Goal: Transaction & Acquisition: Purchase product/service

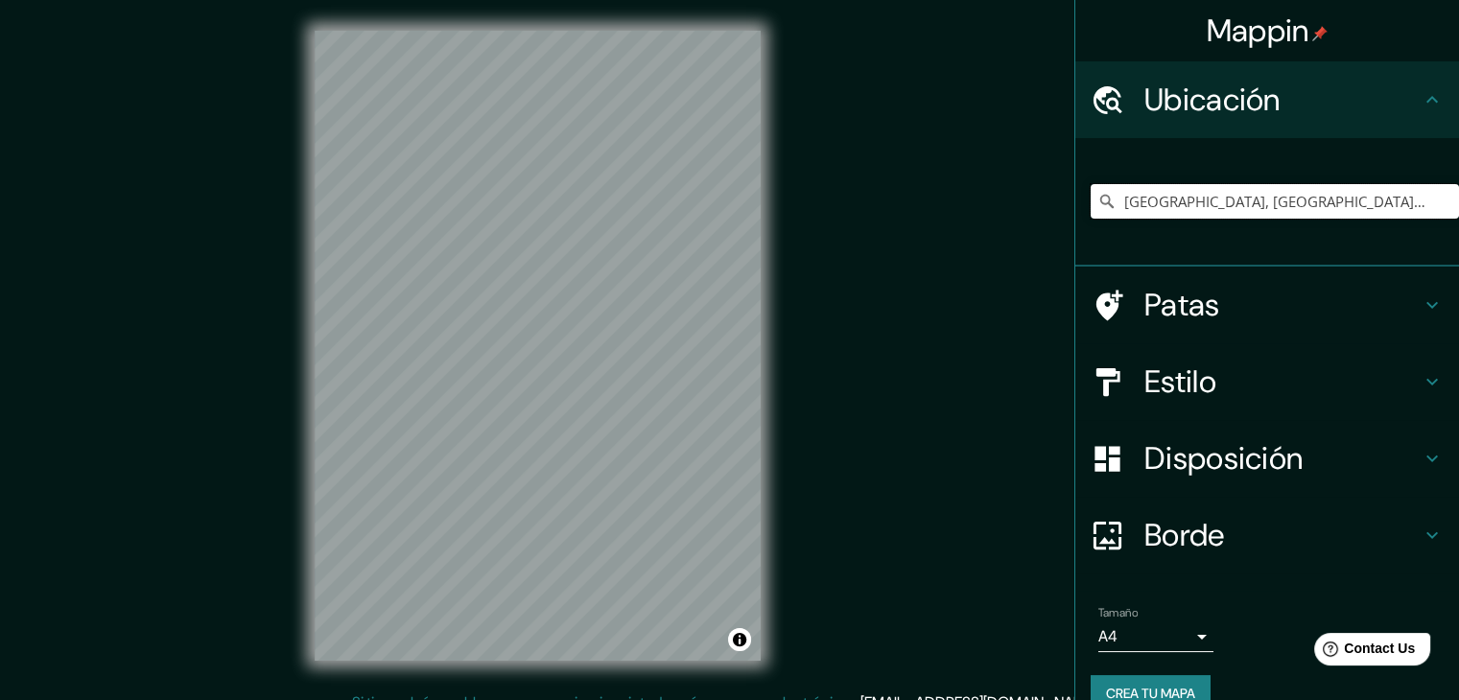
click at [1377, 200] on input "València, provincia de Valencia, España" at bounding box center [1275, 201] width 368 height 35
drag, startPoint x: 1382, startPoint y: 198, endPoint x: 1128, endPoint y: 220, distance: 255.1
click at [1128, 220] on div "València, provincia de Valencia, España" at bounding box center [1275, 201] width 368 height 96
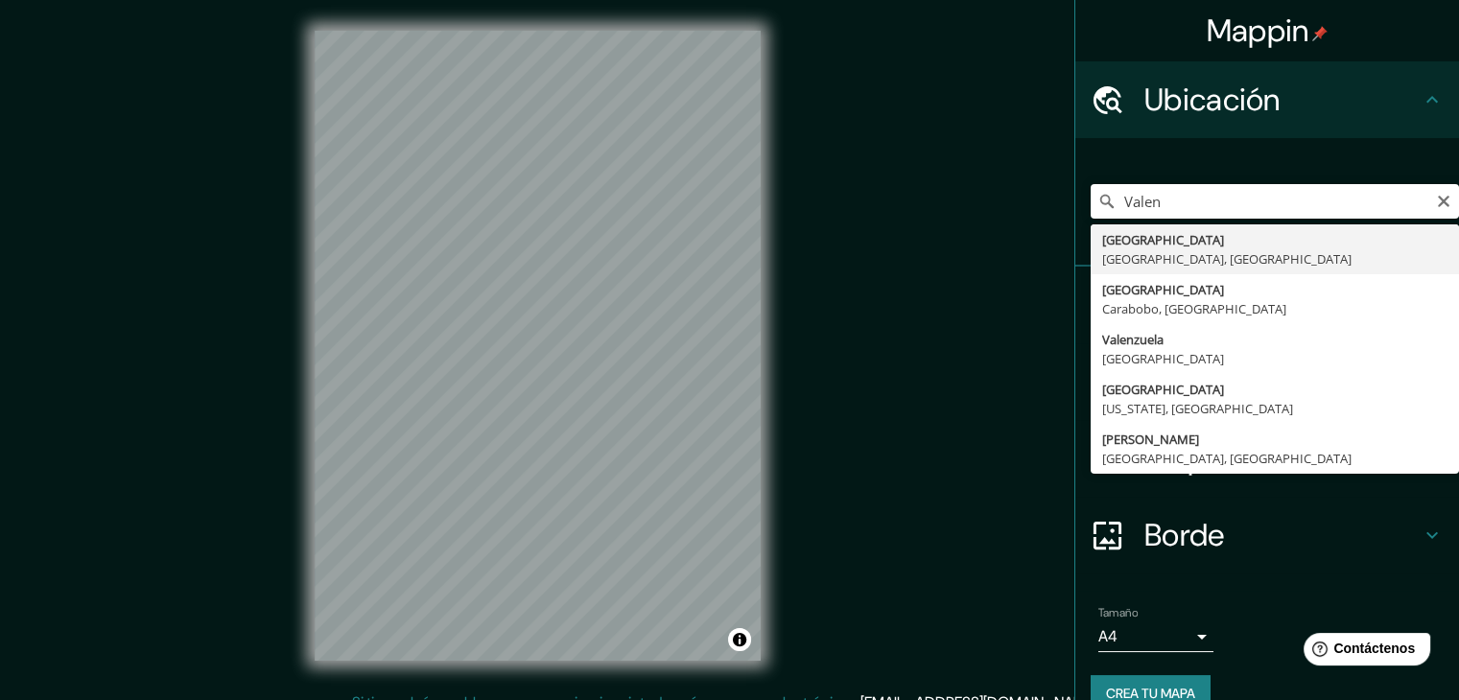
type input "València, provincia de Valencia, España"
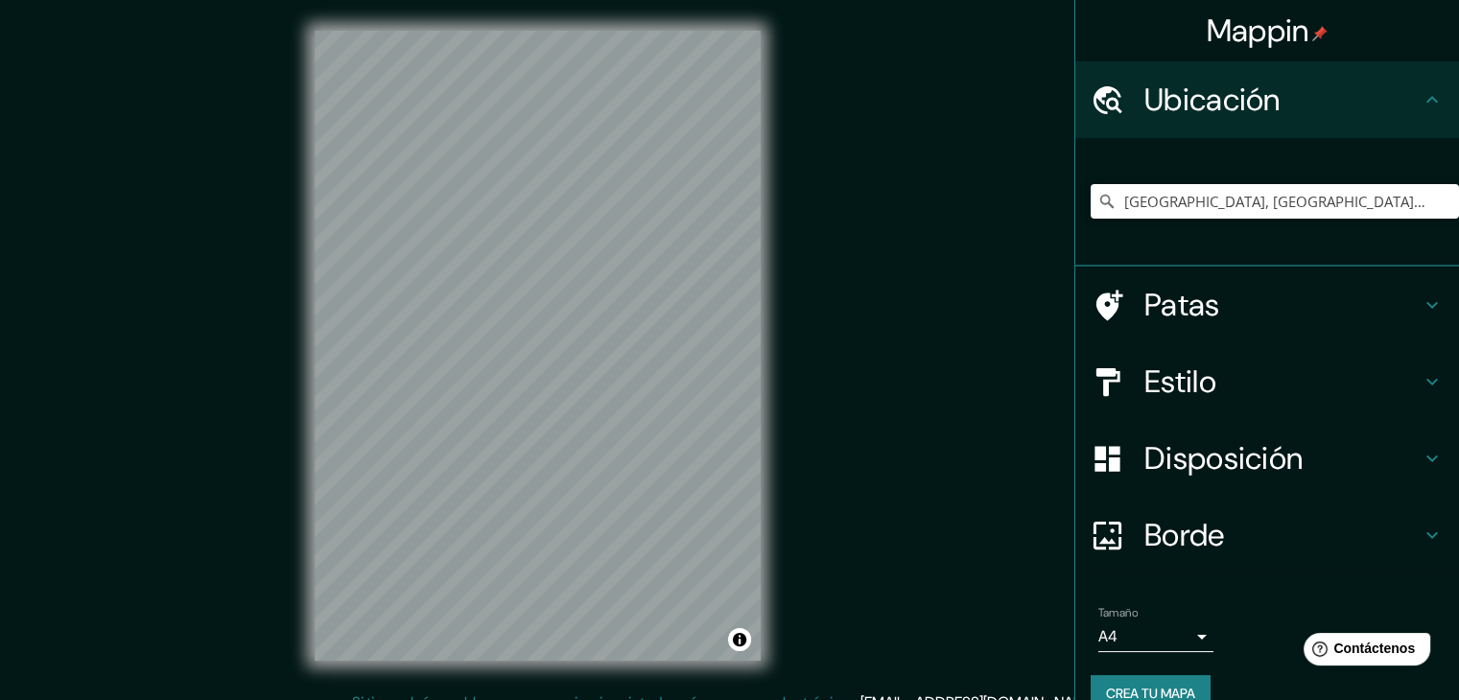
click at [1232, 385] on h4 "Estilo" at bounding box center [1282, 382] width 276 height 38
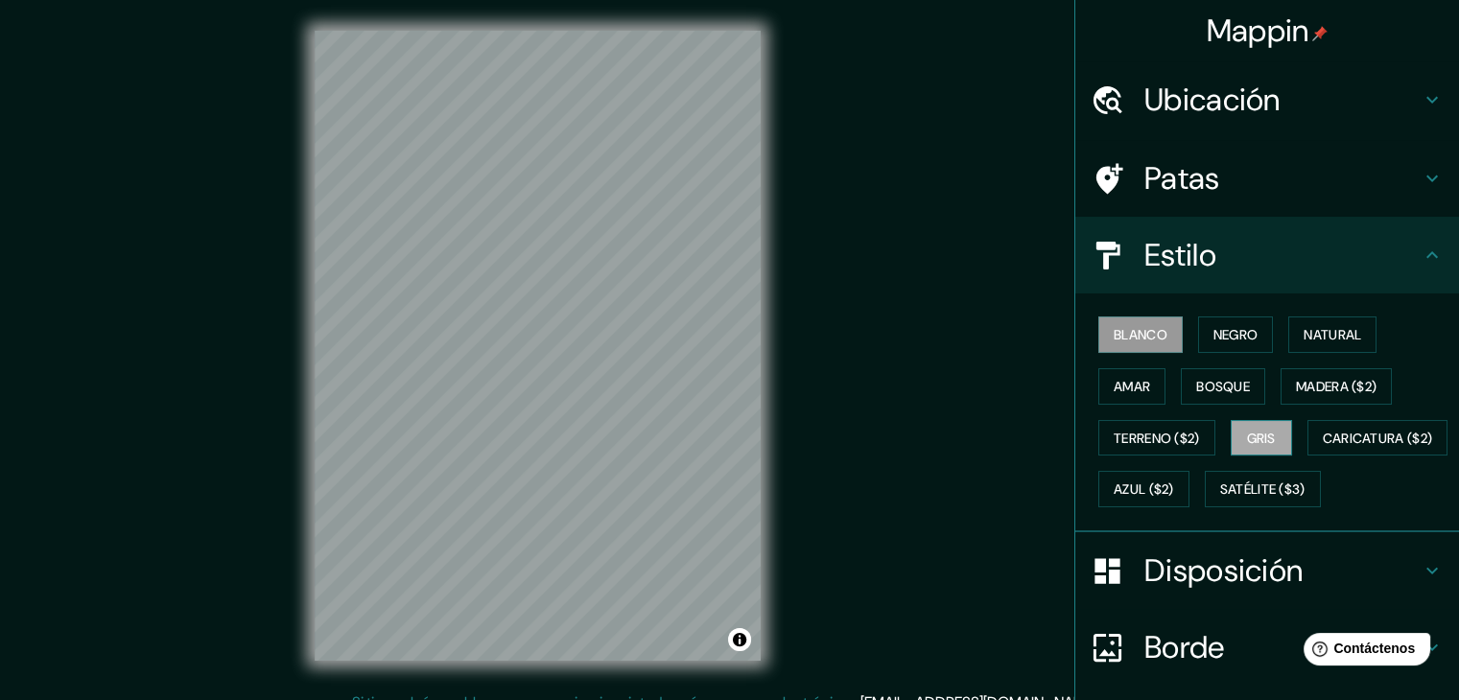
click at [1275, 425] on button "Gris" at bounding box center [1261, 438] width 61 height 36
click at [1114, 333] on font "Blanco" at bounding box center [1141, 334] width 54 height 17
click at [971, 347] on div "Mappin Ubicación València, provincia de Valencia, España Patas Estilo Blanco Ne…" at bounding box center [729, 361] width 1459 height 722
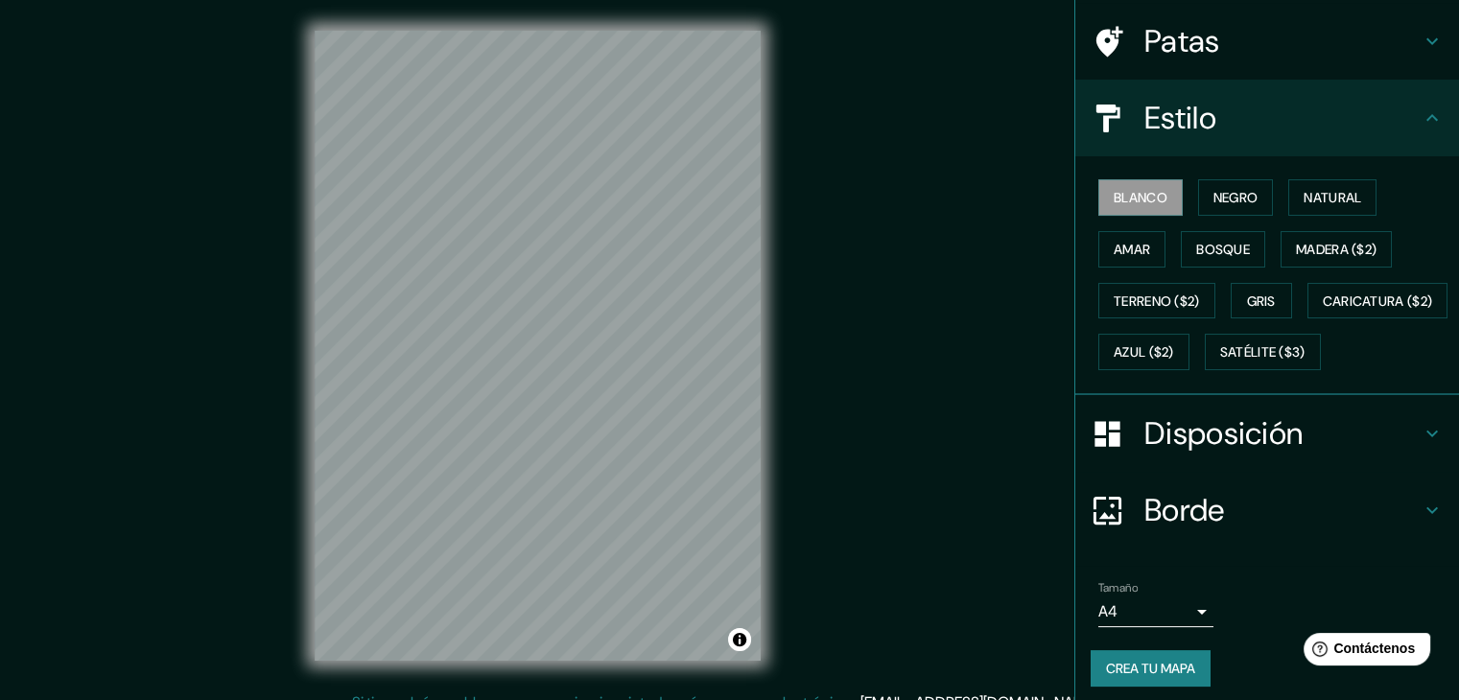
scroll to position [194, 0]
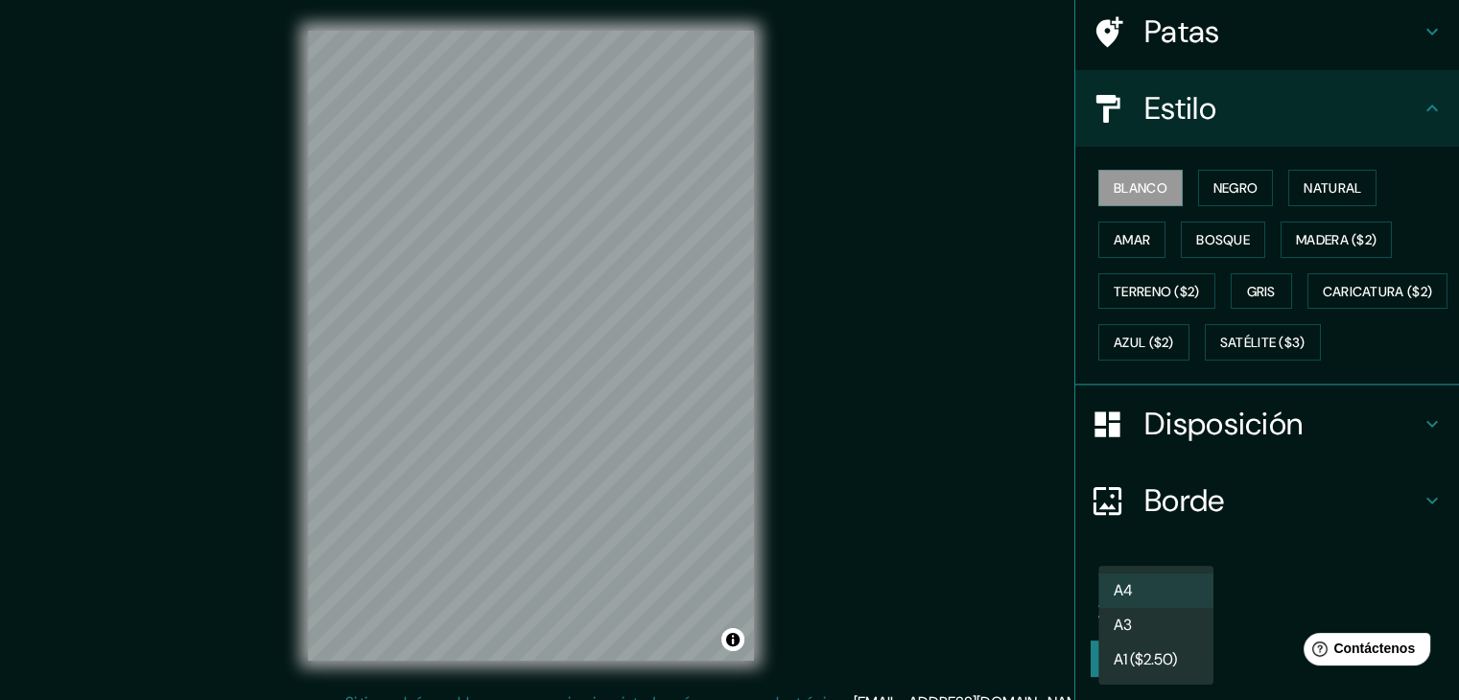
click at [1143, 607] on body "Mappin Ubicación València, provincia de Valencia, España Patas Estilo Blanco Ne…" at bounding box center [729, 350] width 1459 height 700
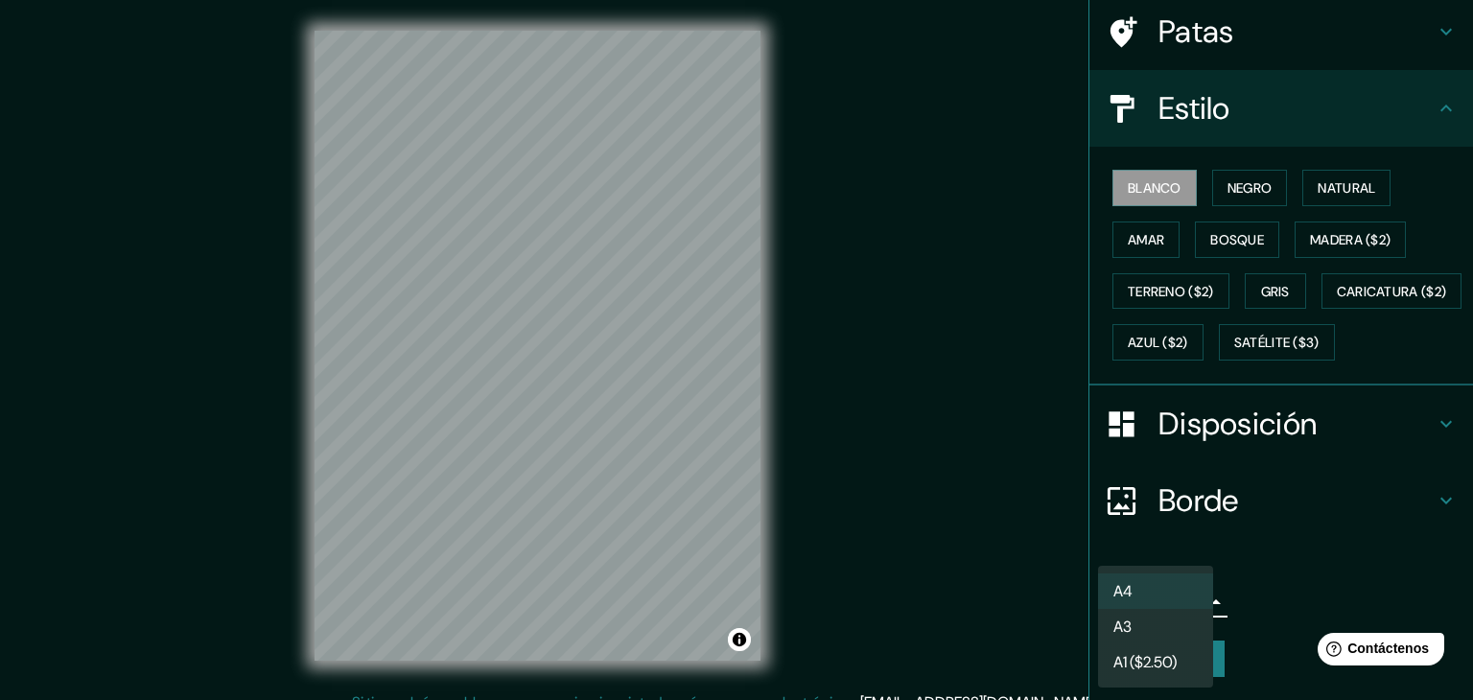
click at [1143, 629] on li "A3" at bounding box center [1155, 626] width 115 height 35
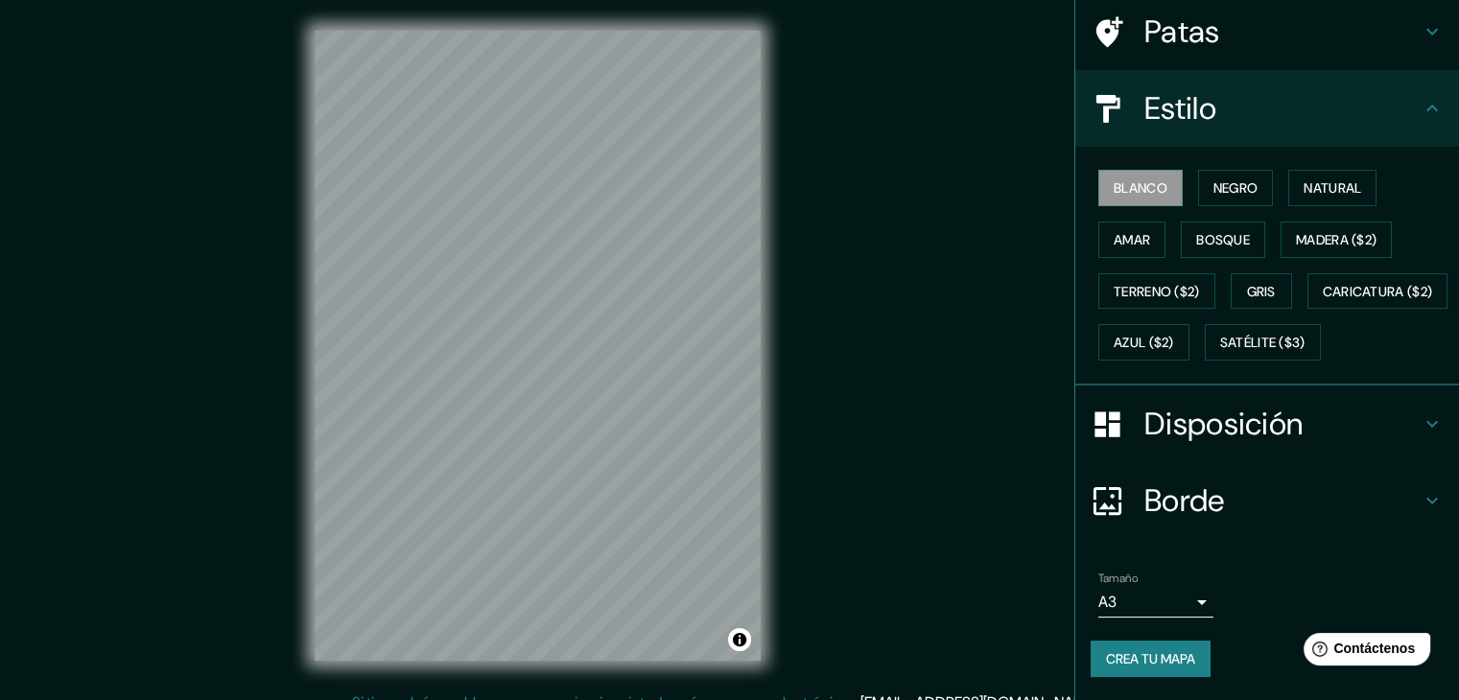
click at [1164, 660] on font "Crea tu mapa" at bounding box center [1150, 658] width 89 height 17
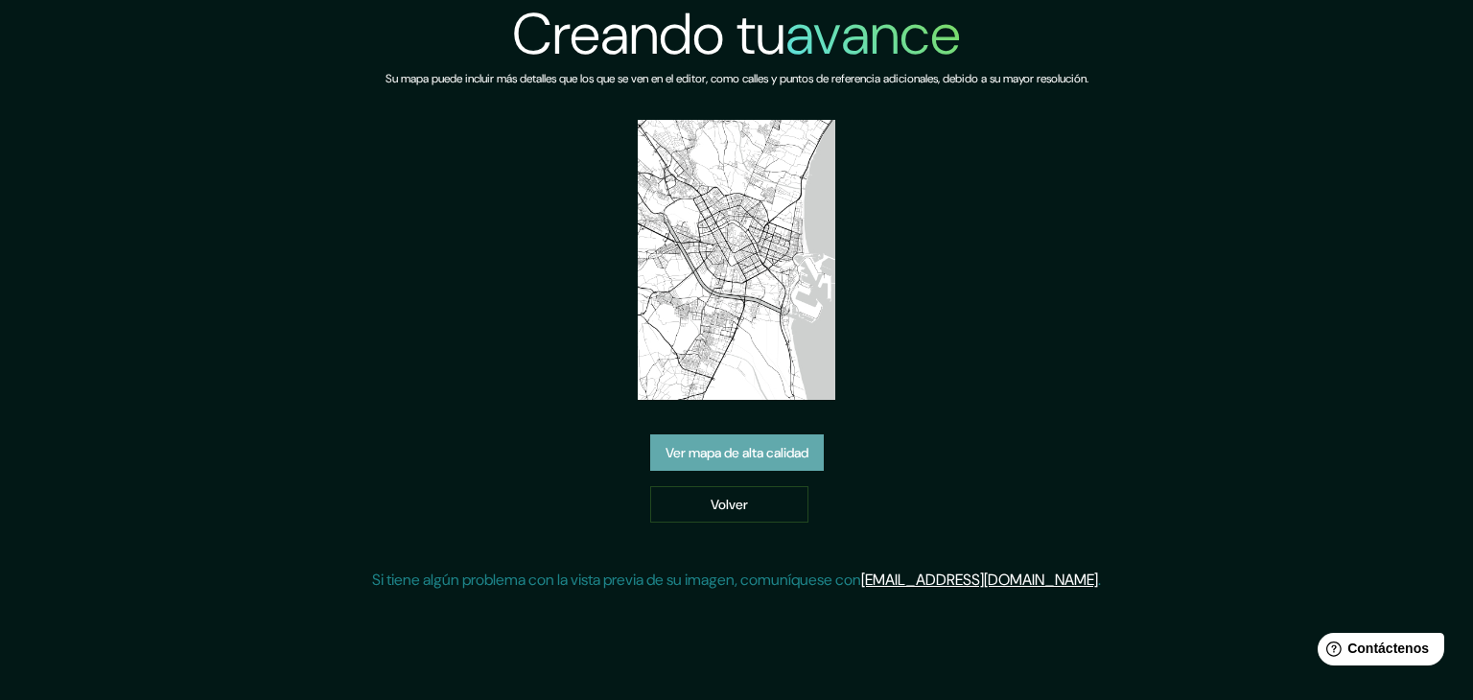
click at [771, 459] on font "Ver mapa de alta calidad" at bounding box center [737, 452] width 143 height 17
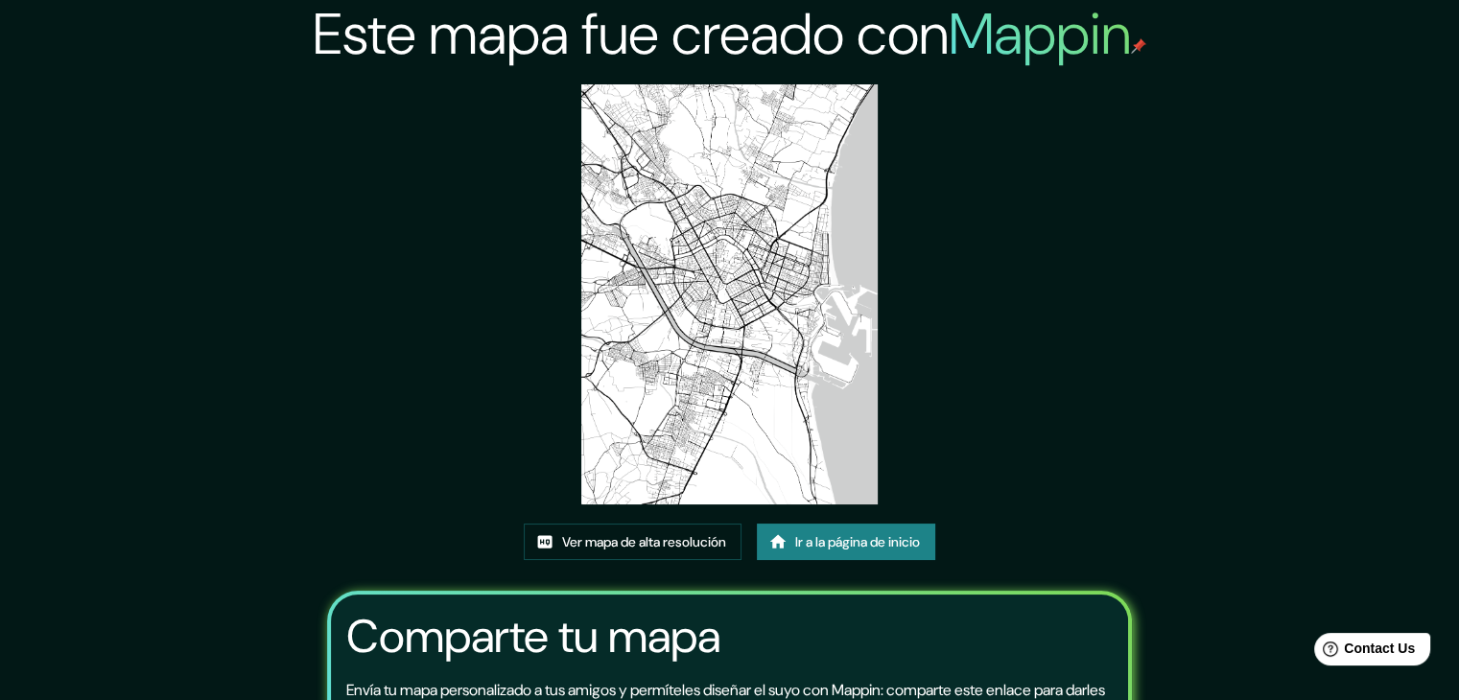
click at [848, 530] on font "Ir a la página de inicio" at bounding box center [857, 541] width 125 height 25
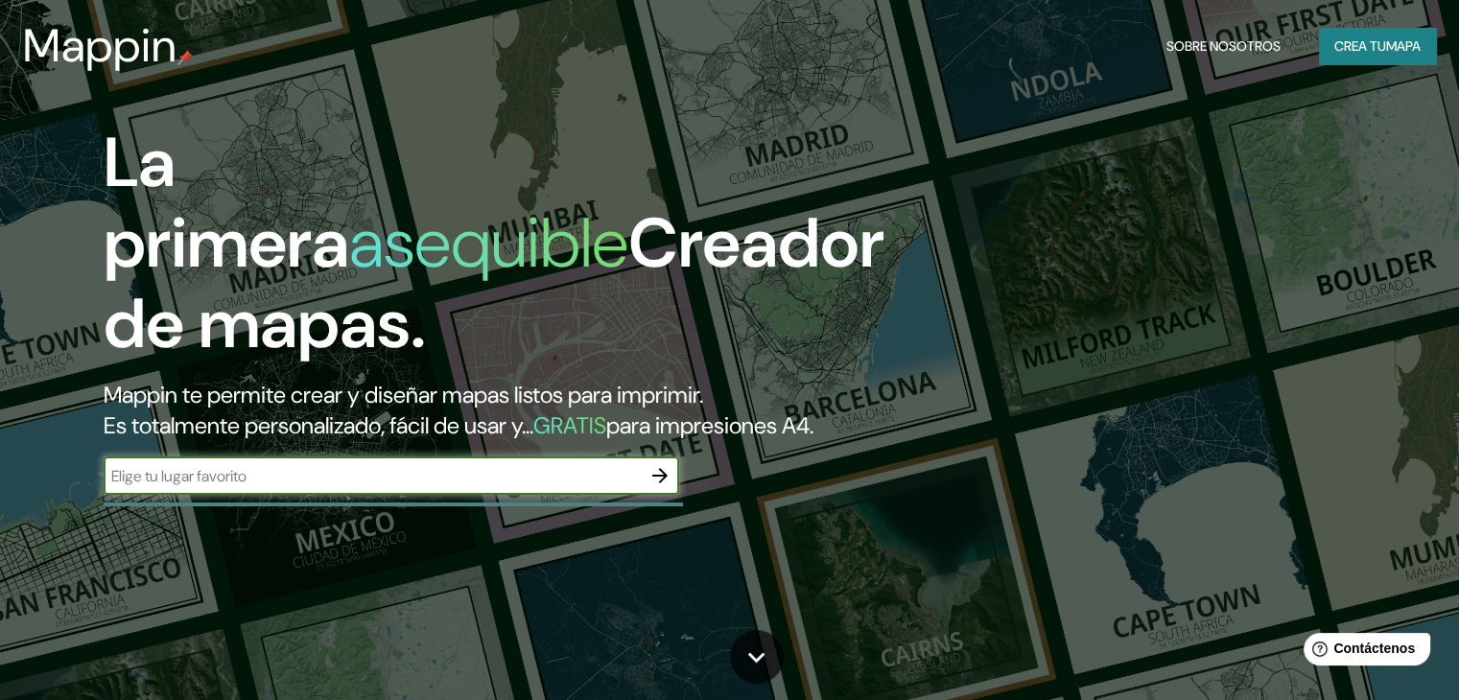
click at [311, 487] on input "text" at bounding box center [372, 476] width 537 height 22
type input "SANTIAGO"
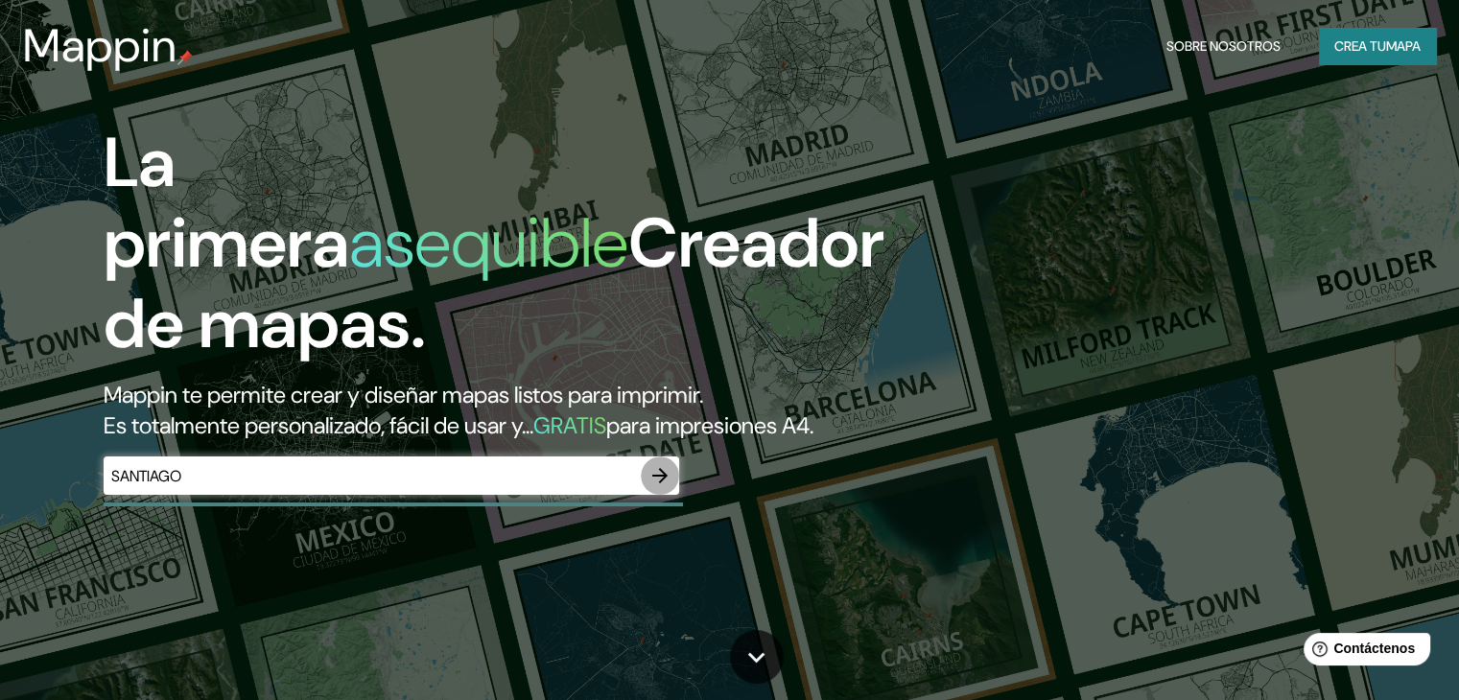
click at [664, 487] on icon "button" at bounding box center [659, 475] width 23 height 23
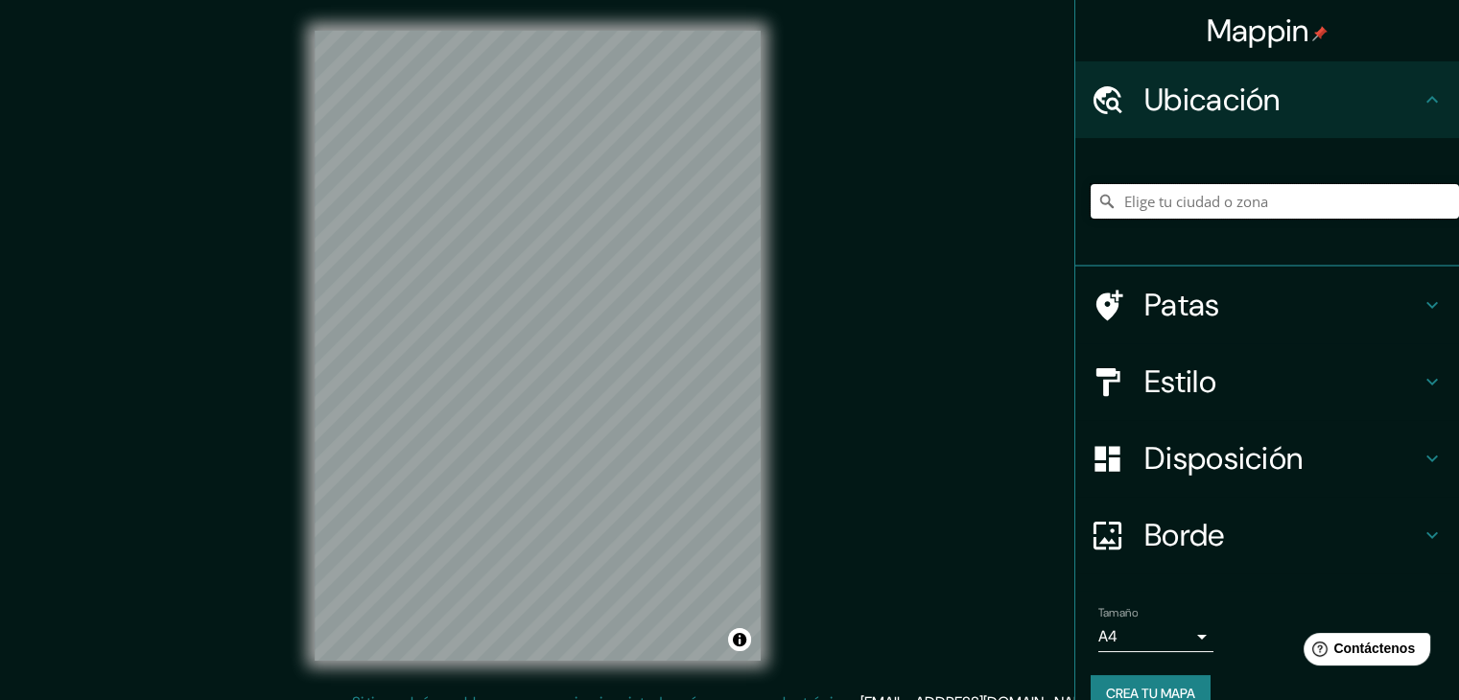
click at [1263, 211] on input "Elige tu ciudad o zona" at bounding box center [1275, 201] width 368 height 35
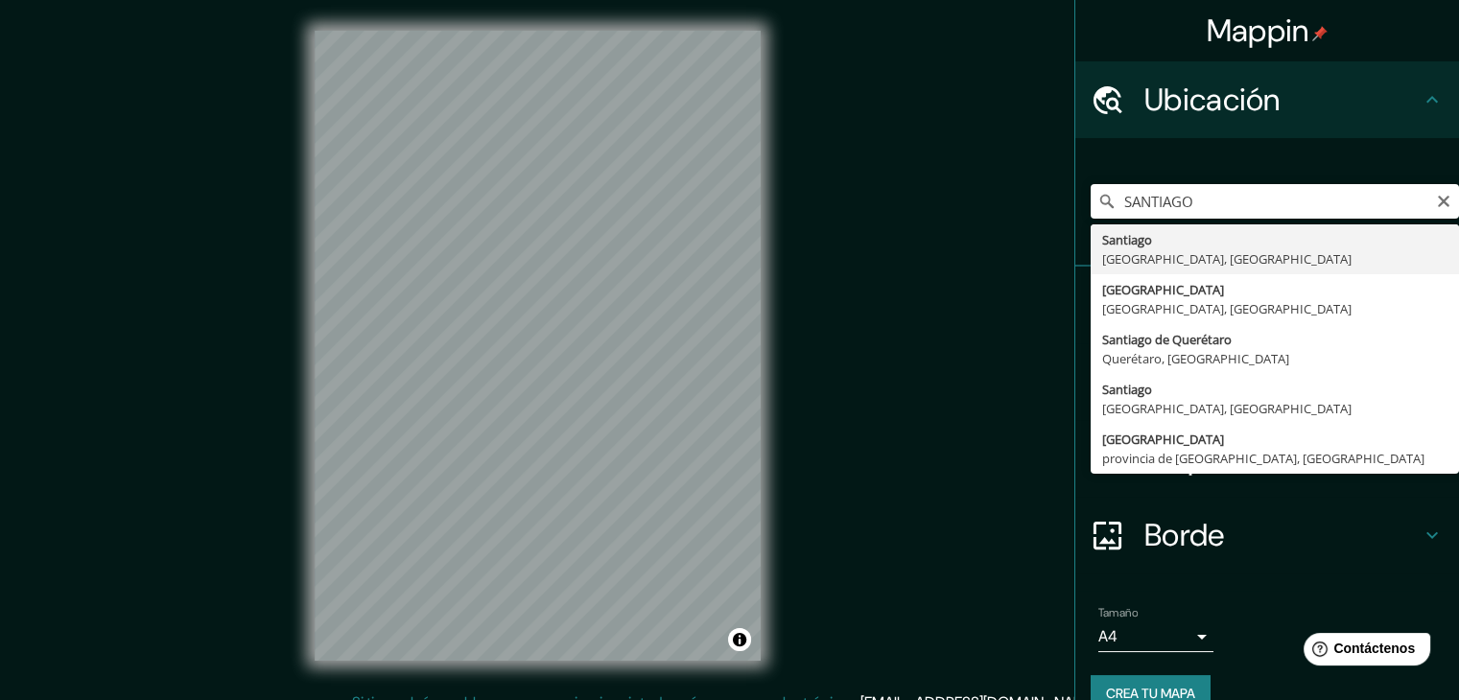
type input "Santiago, Región Metropolitana de Santiago, Chile"
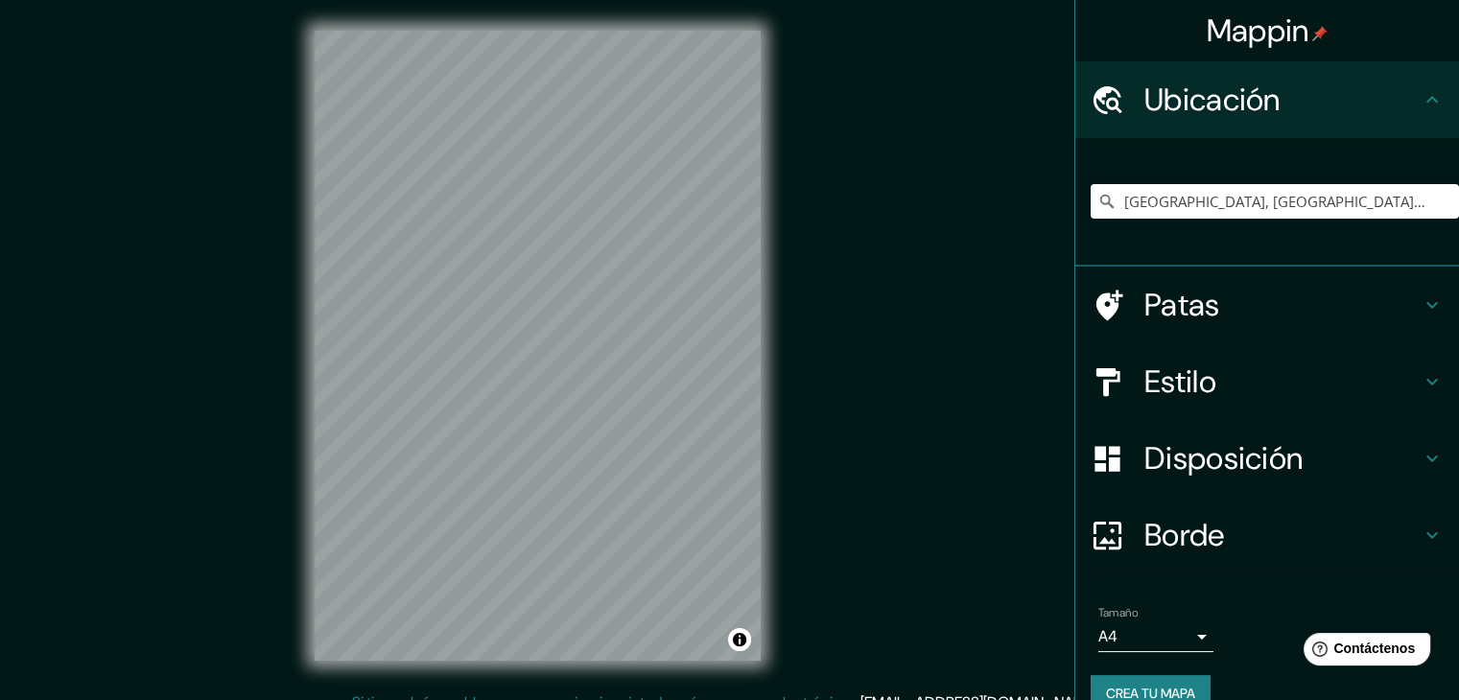
click at [934, 325] on div "Mappin Ubicación Santiago, Región Metropolitana de Santiago, Chile Patas Estilo…" at bounding box center [729, 361] width 1459 height 722
click at [1335, 214] on input "Santiago, Región Metropolitana de Santiago, Chile" at bounding box center [1275, 201] width 368 height 35
click at [1436, 199] on icon "Claro" at bounding box center [1443, 201] width 15 height 15
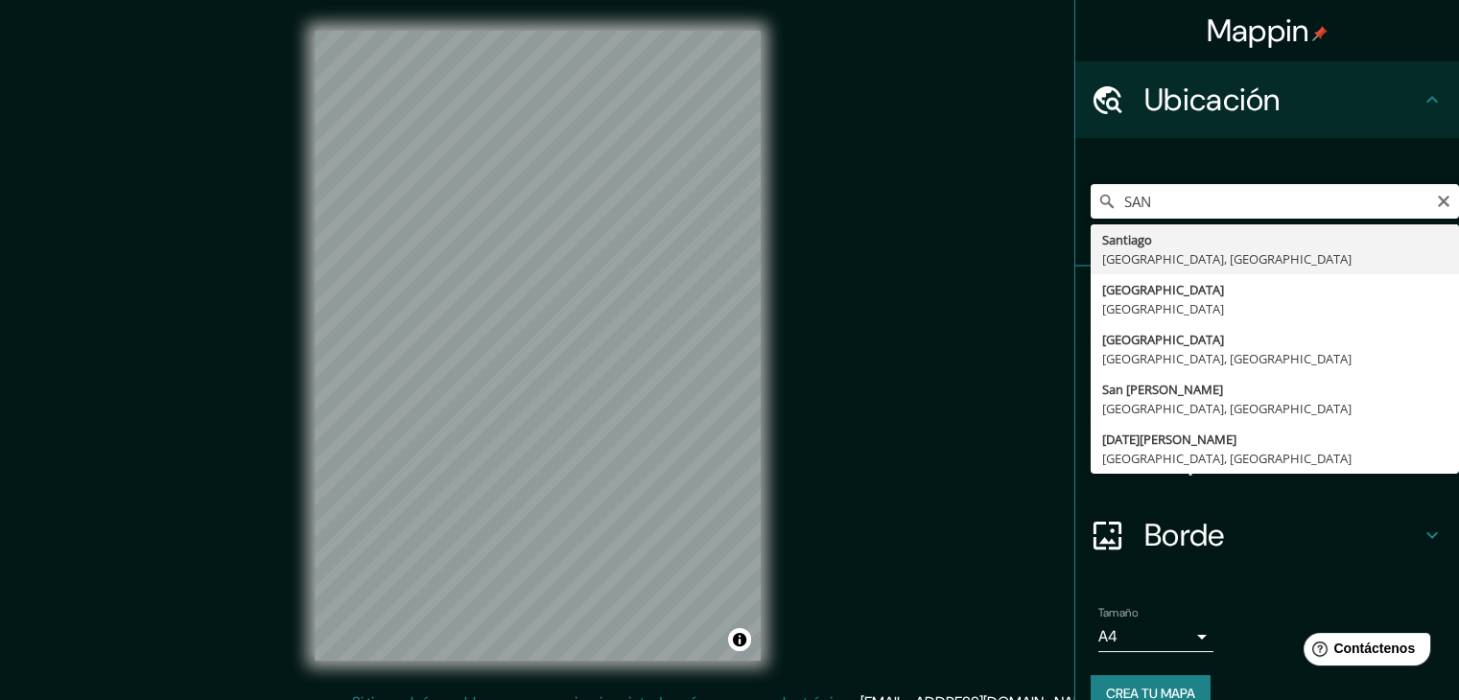
type input "Santiago, Región Metropolitana de Santiago, Chile"
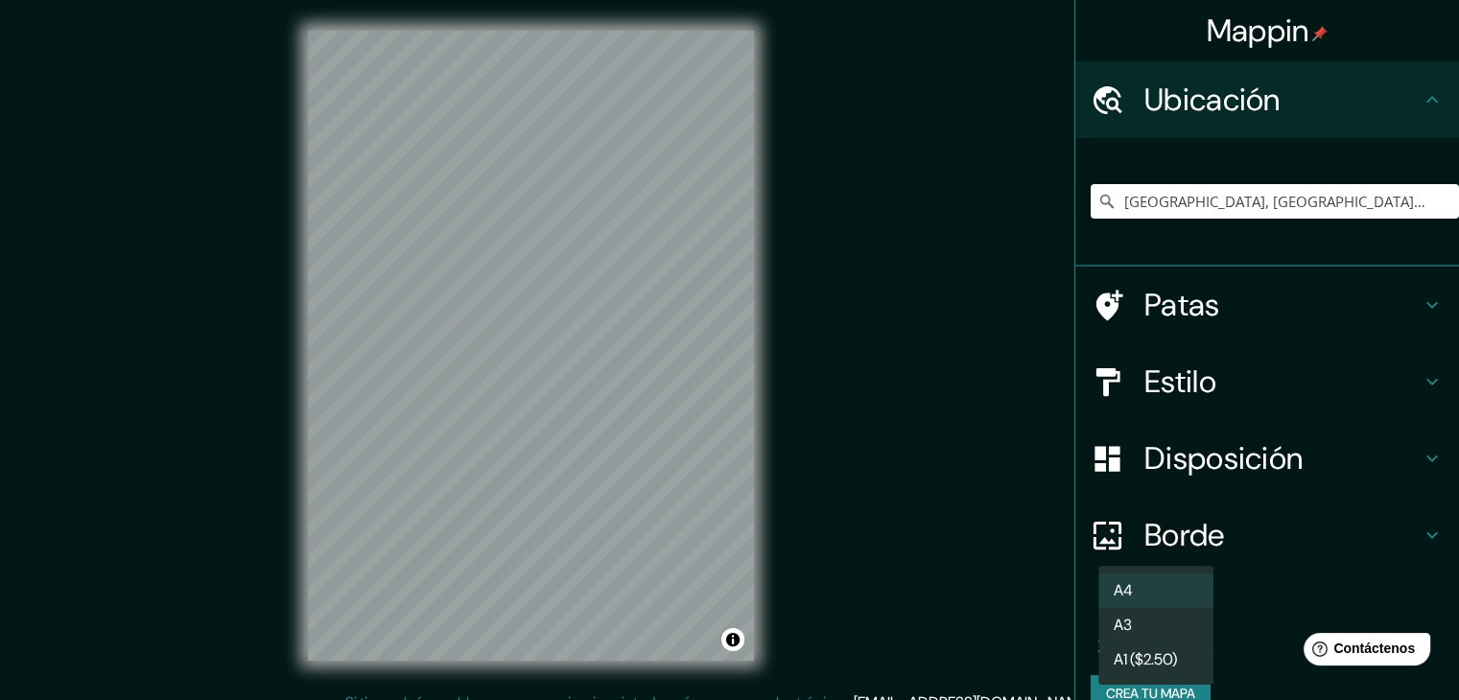
click at [1177, 635] on body "Mappin Ubicación Santiago, Región Metropolitana de Santiago, Chile Patas Estilo…" at bounding box center [729, 350] width 1459 height 700
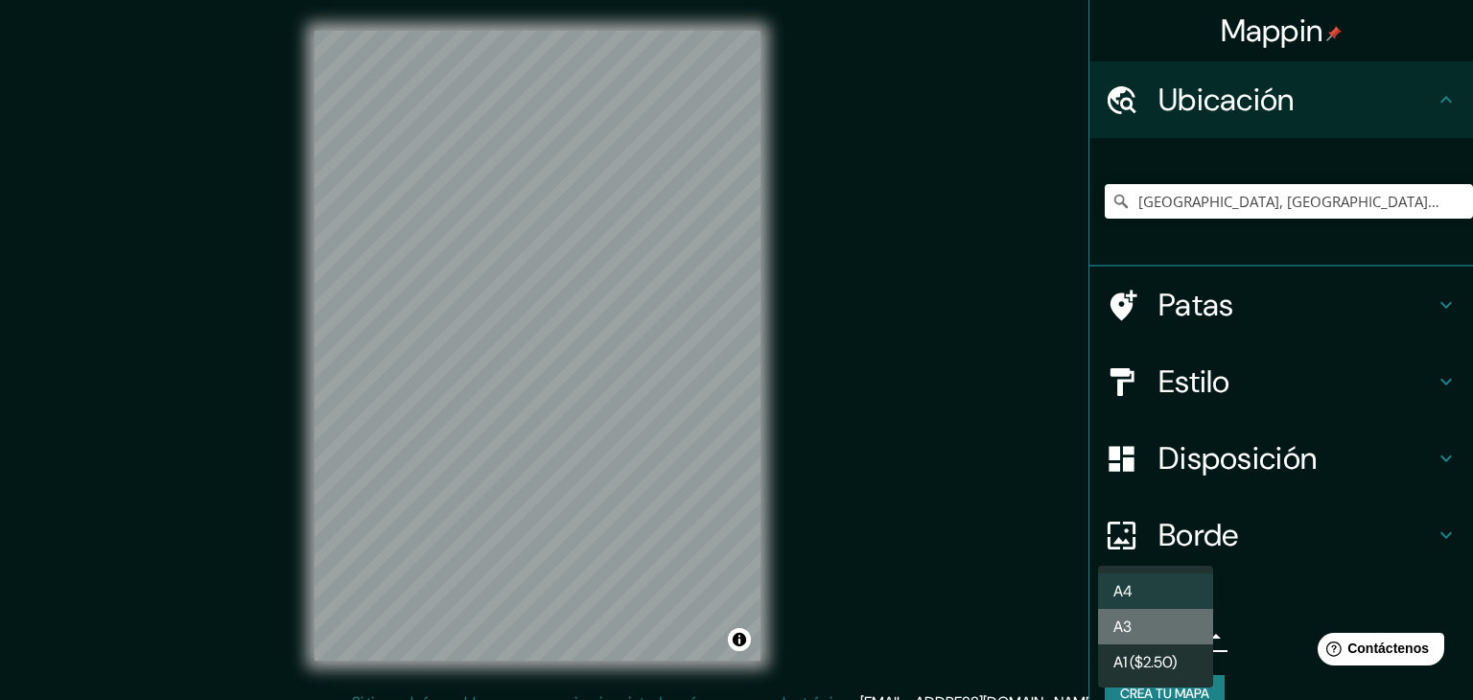
click at [1180, 630] on li "A3" at bounding box center [1155, 626] width 115 height 35
type input "a4"
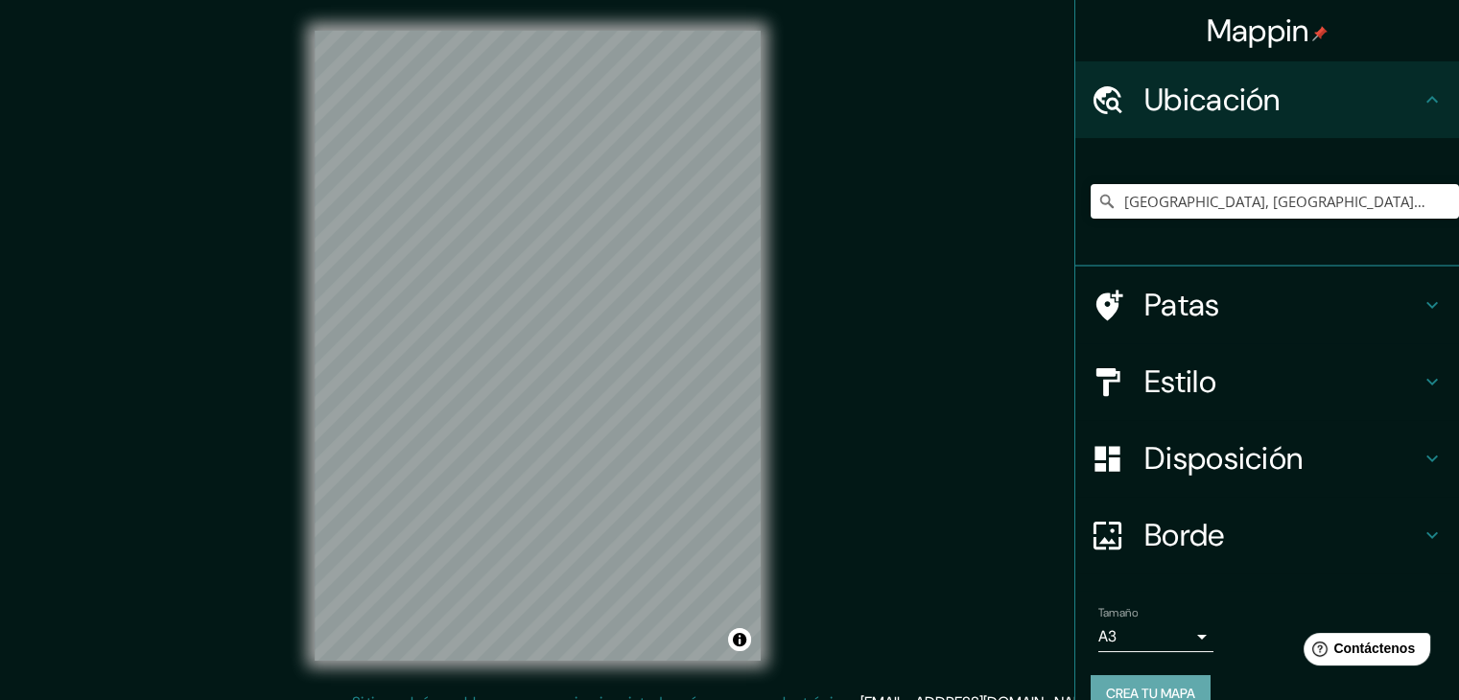
click at [1169, 688] on font "Crea tu mapa" at bounding box center [1150, 693] width 89 height 17
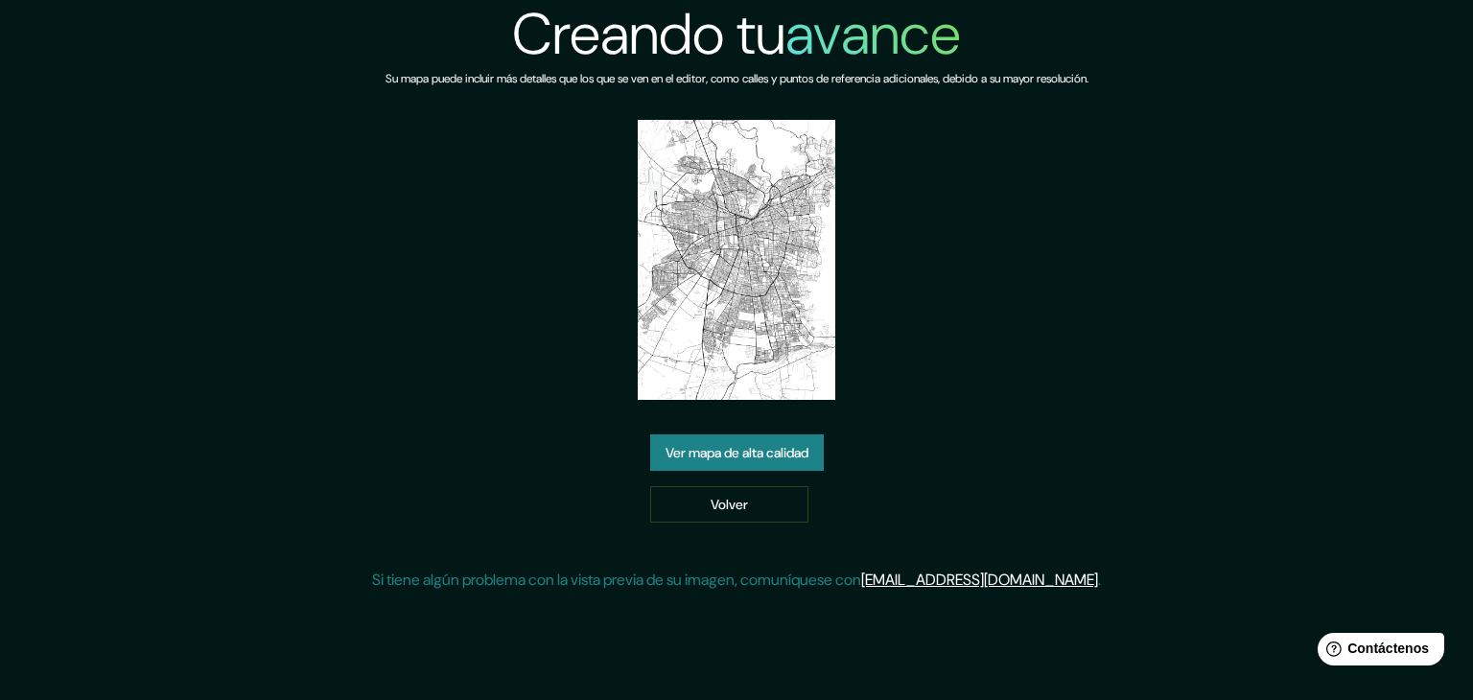
click at [727, 461] on font "Ver mapa de alta calidad" at bounding box center [737, 452] width 143 height 25
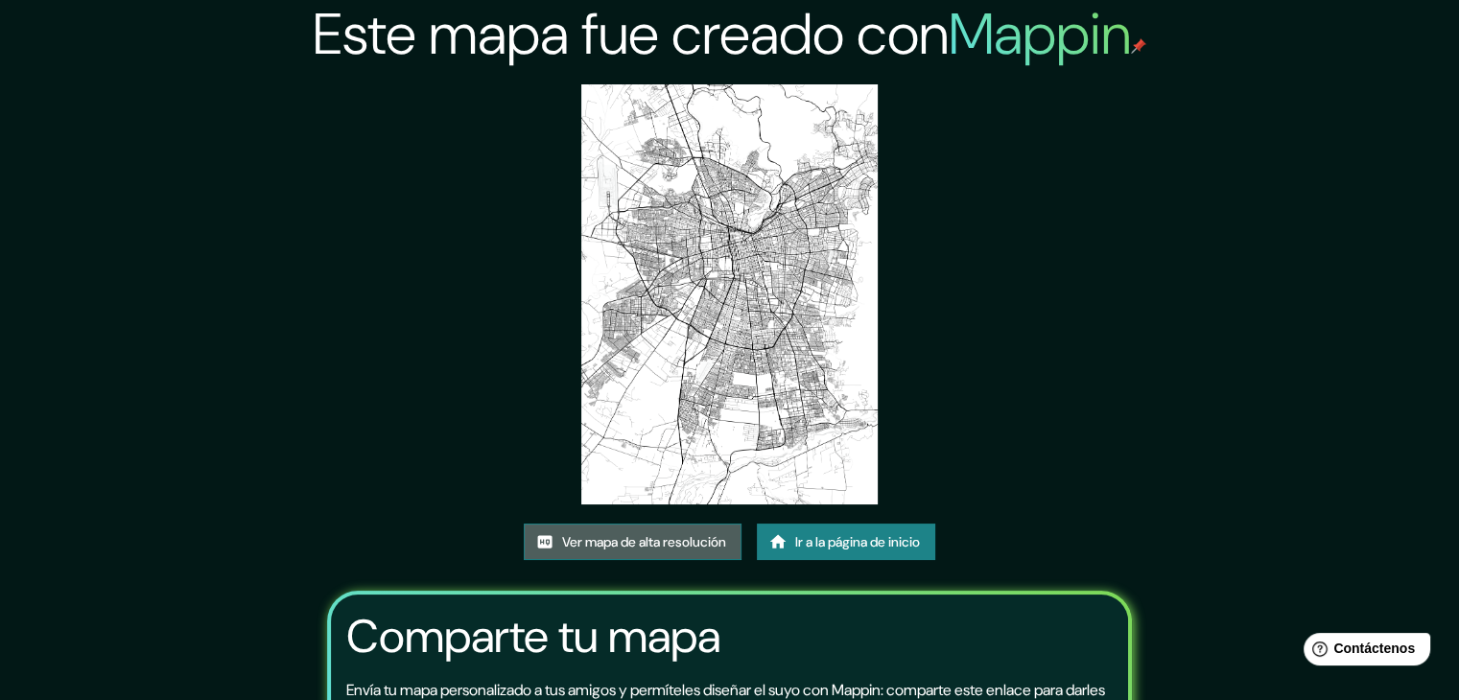
click at [698, 538] on font "Ver mapa de alta resolución" at bounding box center [644, 541] width 164 height 17
